Goal: Task Accomplishment & Management: Complete application form

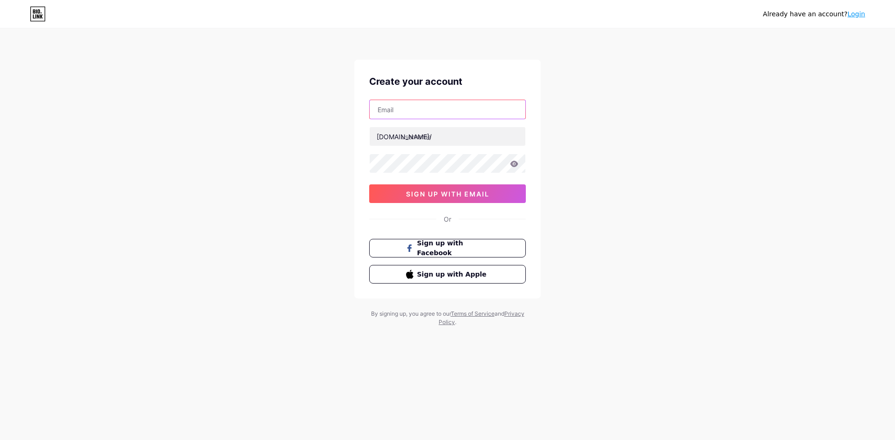
click at [417, 106] on input "text" at bounding box center [448, 109] width 156 height 19
paste input "[EMAIL_ADDRESS][DOMAIN_NAME]"
type input "[EMAIL_ADDRESS][DOMAIN_NAME]"
paste input "kevinsbed12"
type input "kevinsbed12"
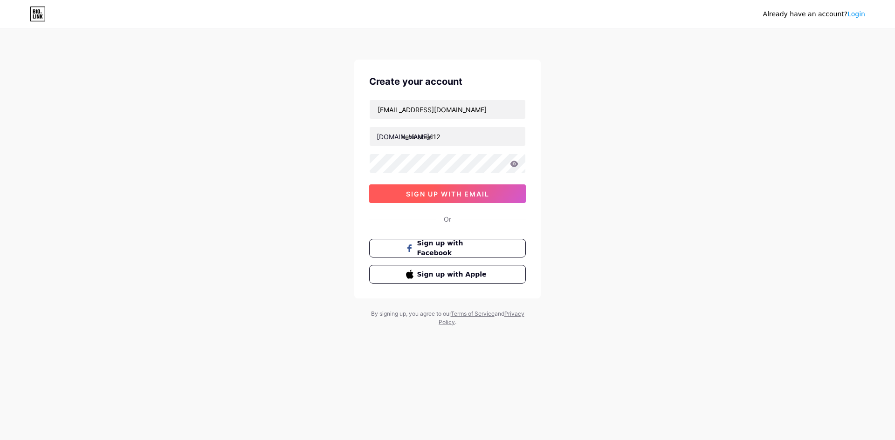
click at [445, 193] on span "sign up with email" at bounding box center [447, 194] width 83 height 8
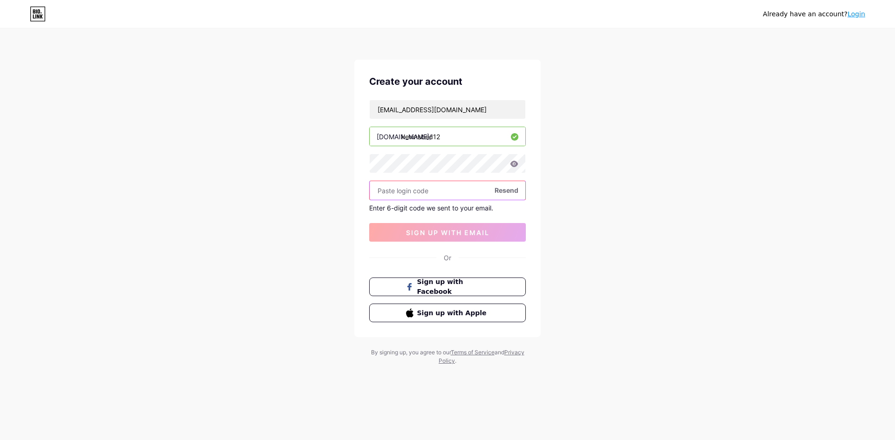
click at [419, 192] on input "text" at bounding box center [448, 190] width 156 height 19
paste input "551883"
type input "551883"
drag, startPoint x: 448, startPoint y: 231, endPoint x: 455, endPoint y: 241, distance: 12.8
click at [448, 231] on span "sign up with email" at bounding box center [447, 233] width 83 height 8
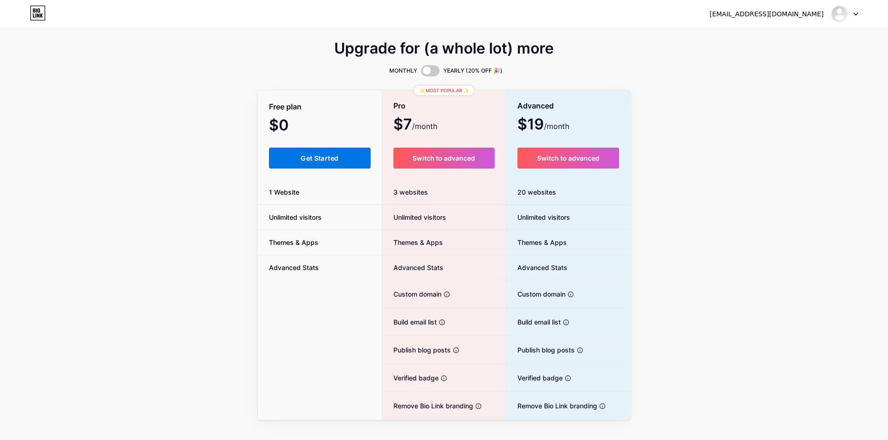
click at [324, 158] on span "Get Started" at bounding box center [320, 158] width 38 height 8
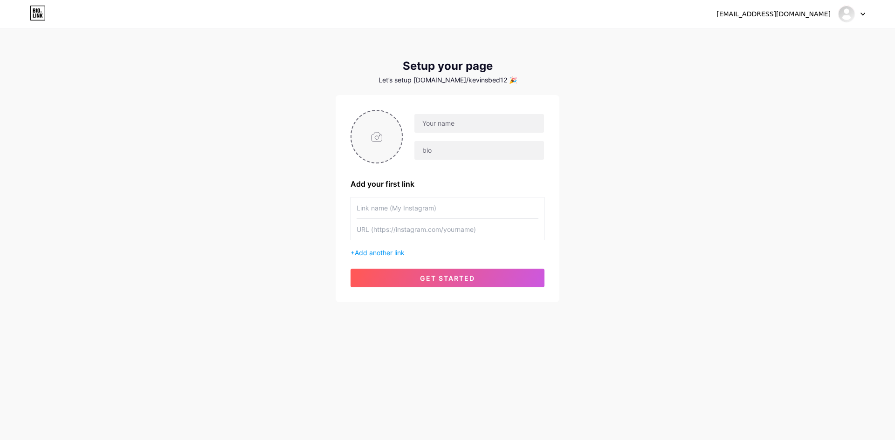
click at [377, 149] on input "file" at bounding box center [376, 137] width 50 height 52
type input "C:\fakepath\Screenshot_7.png"
click at [451, 119] on input "text" at bounding box center [479, 123] width 130 height 19
paste input "[PERSON_NAME] bad and breakfast"
type input "[PERSON_NAME] bad and breakfast"
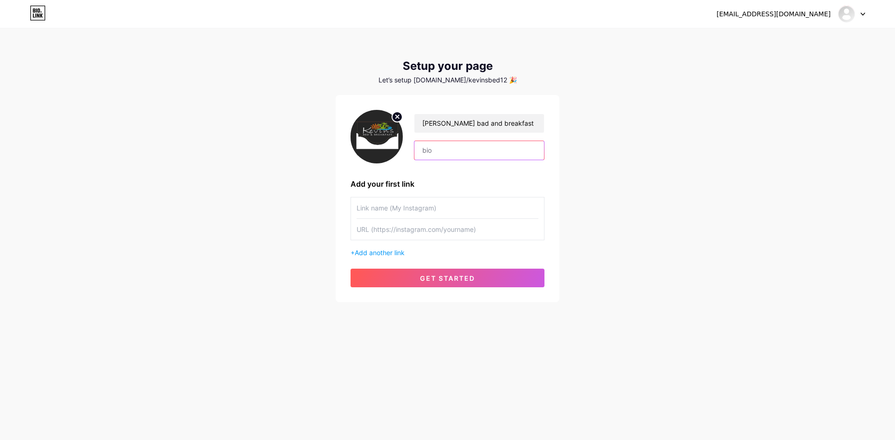
paste input ""Welcome to [PERSON_NAME] & Breakfast – Your Andaman Getaway Nestled in the hea…"
type input ""Welcome to [PERSON_NAME] & Breakfast – Your Andaman Getaway Nestled in the hea…"
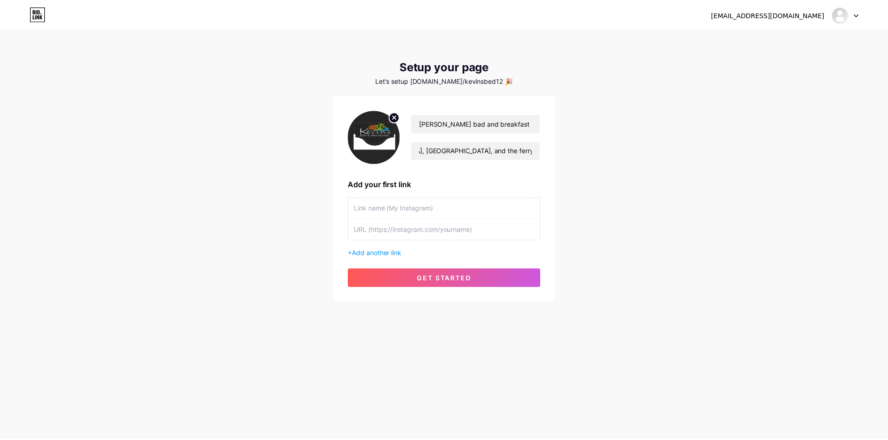
scroll to position [0, 0]
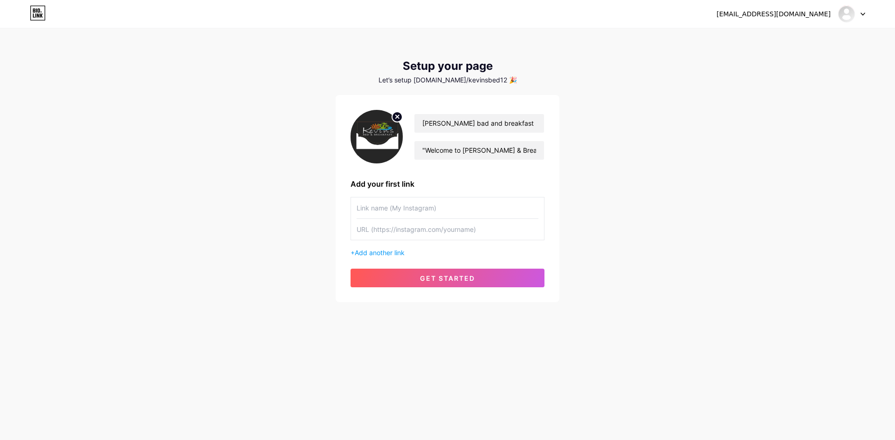
click at [397, 215] on input "text" at bounding box center [448, 208] width 182 height 21
click at [395, 234] on input "text" at bounding box center [448, 229] width 182 height 21
paste input "[URL][DOMAIN_NAME]"
type input "[URL][DOMAIN_NAME]"
drag, startPoint x: 392, startPoint y: 211, endPoint x: 395, endPoint y: 216, distance: 6.1
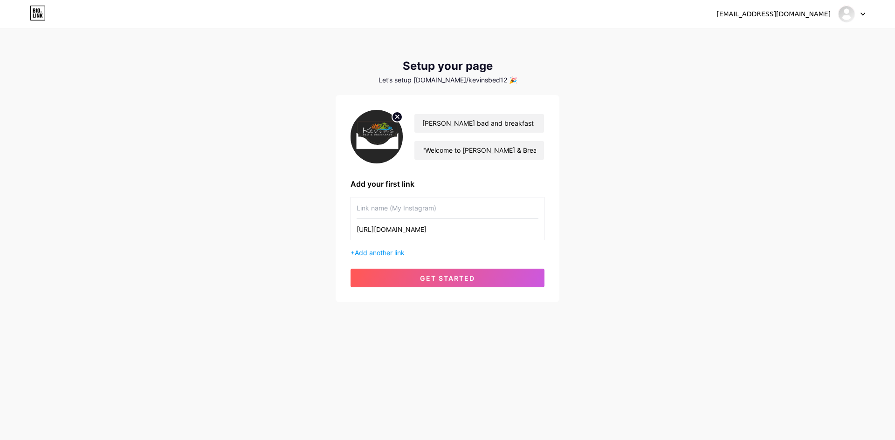
click at [392, 211] on input "text" at bounding box center [448, 208] width 182 height 21
type input "GOOGLE MY BUSINESS"
click at [397, 252] on span "Add another link" at bounding box center [380, 253] width 50 height 8
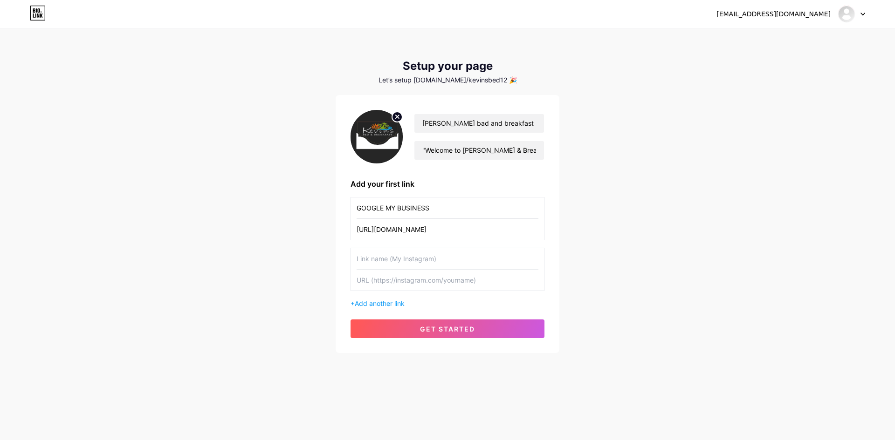
click at [388, 266] on input "text" at bounding box center [448, 258] width 182 height 21
type input "FACEBOOK"
paste input "[URL][DOMAIN_NAME]"
type input "[URL][DOMAIN_NAME]"
click at [389, 302] on span "Add another link" at bounding box center [380, 304] width 50 height 8
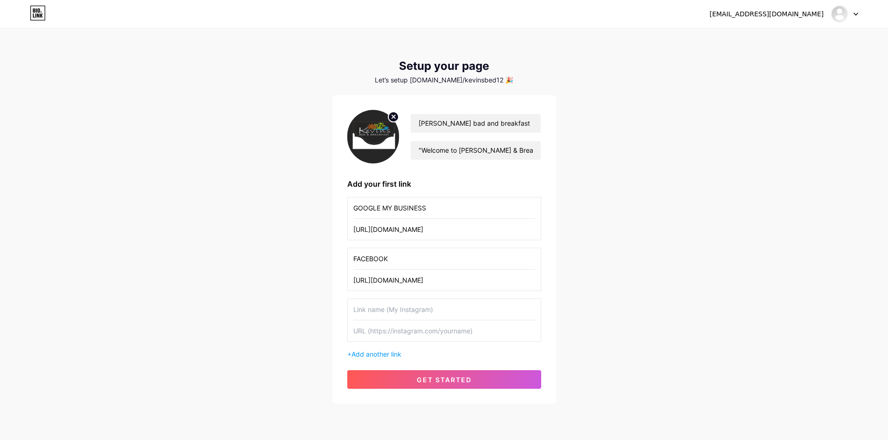
click at [394, 335] on input "text" at bounding box center [444, 331] width 182 height 21
paste input "[URL][DOMAIN_NAME]"
type input "[URL][DOMAIN_NAME]"
click at [394, 311] on input "text" at bounding box center [444, 309] width 182 height 21
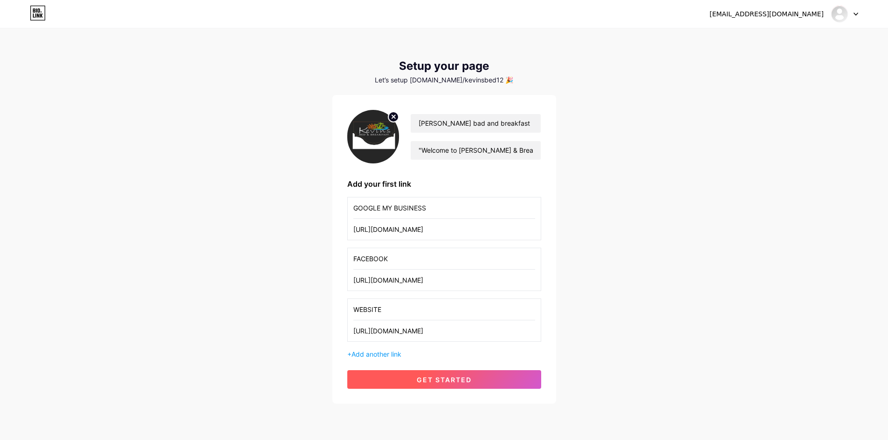
type input "WEBSITE"
click at [436, 381] on span "get started" at bounding box center [444, 380] width 55 height 8
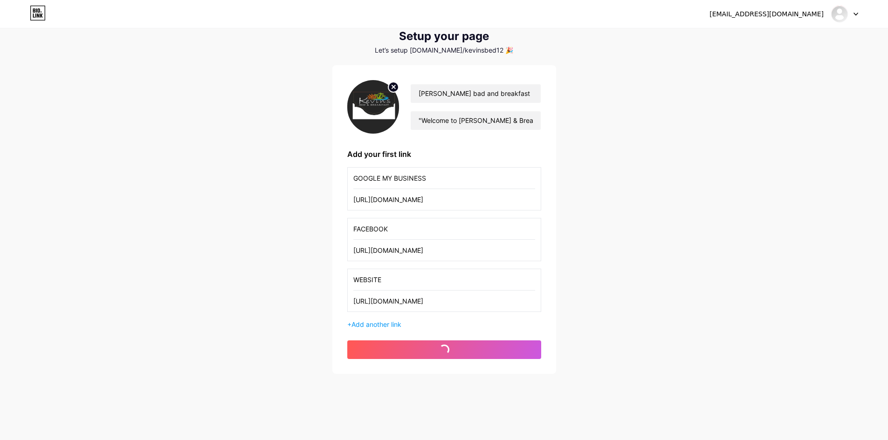
scroll to position [31, 0]
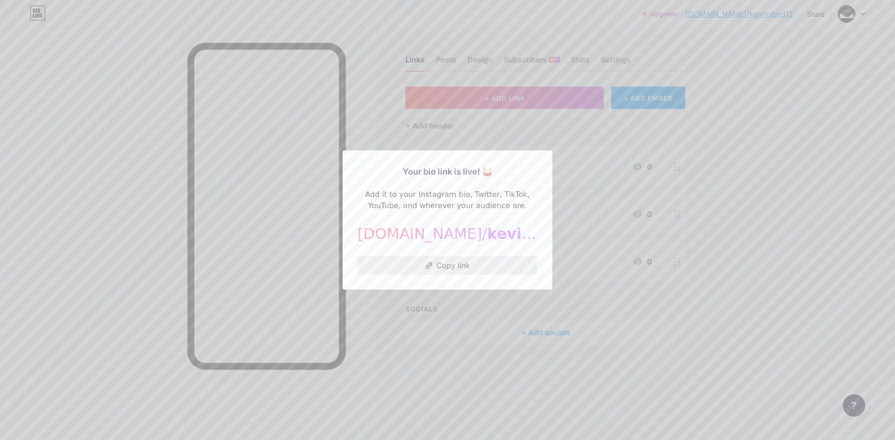
click at [449, 268] on button "Copy link" at bounding box center [448, 265] width 180 height 19
